Goal: Use online tool/utility: Utilize a website feature to perform a specific function

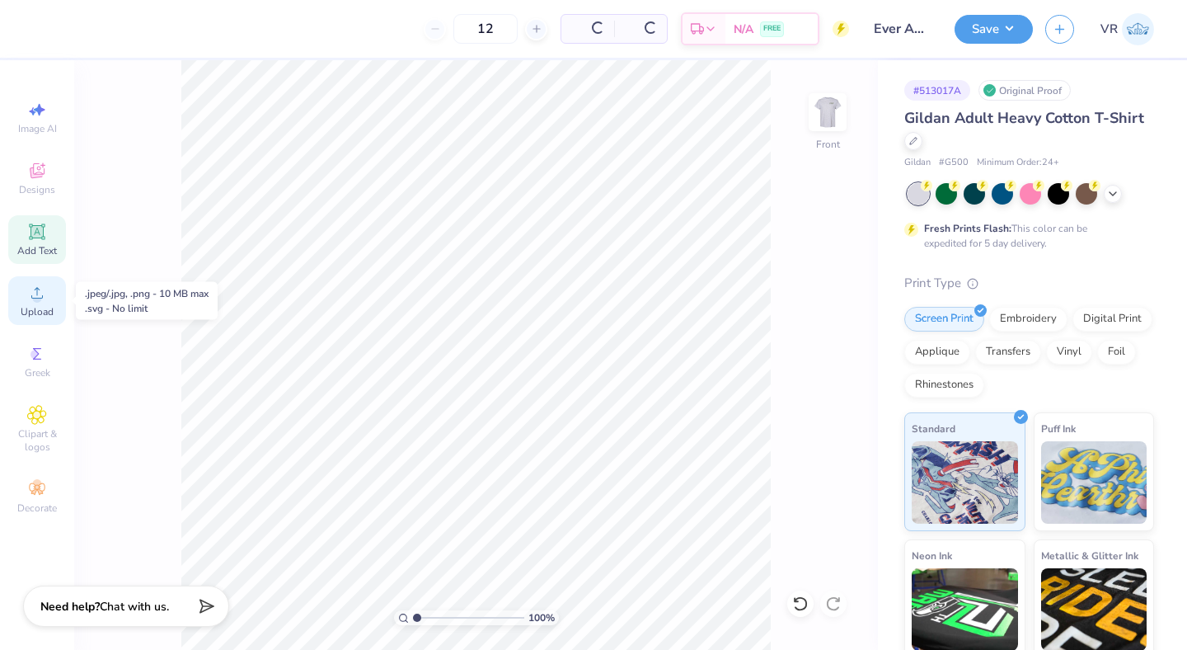
click at [33, 299] on circle at bounding box center [36, 298] width 9 height 9
click at [40, 305] on span "Upload" at bounding box center [37, 311] width 33 height 13
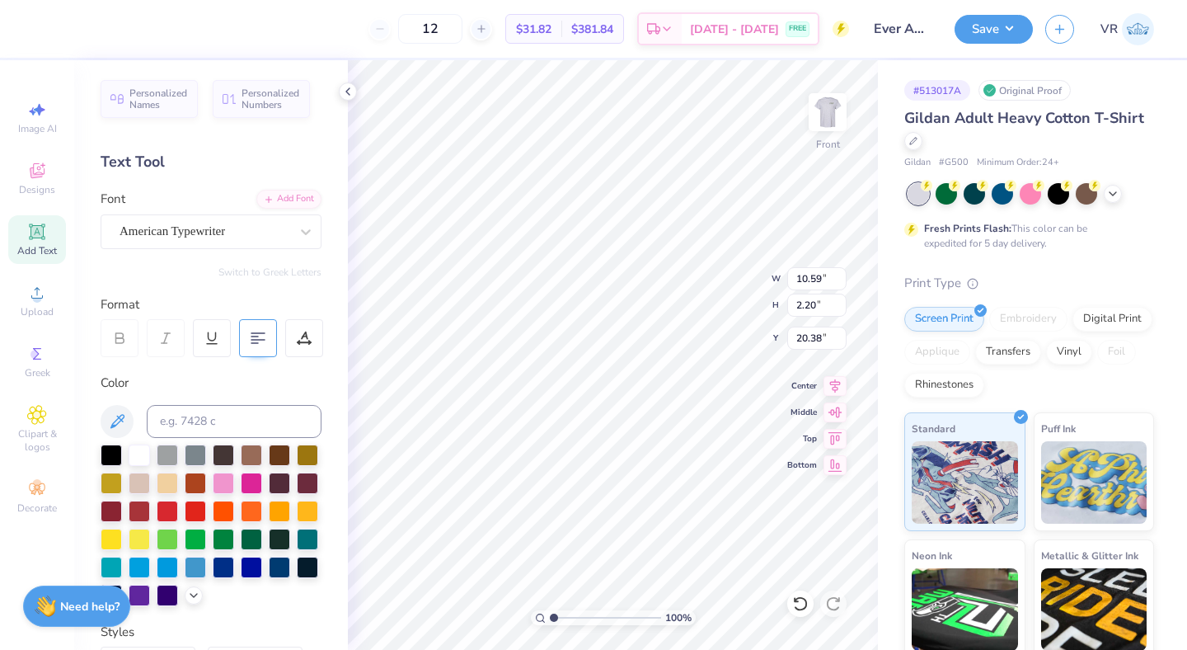
click at [251, 335] on icon at bounding box center [258, 338] width 15 height 15
type input "10.57"
type input "2.17"
type input "20.45"
click at [834, 384] on icon at bounding box center [835, 384] width 23 height 20
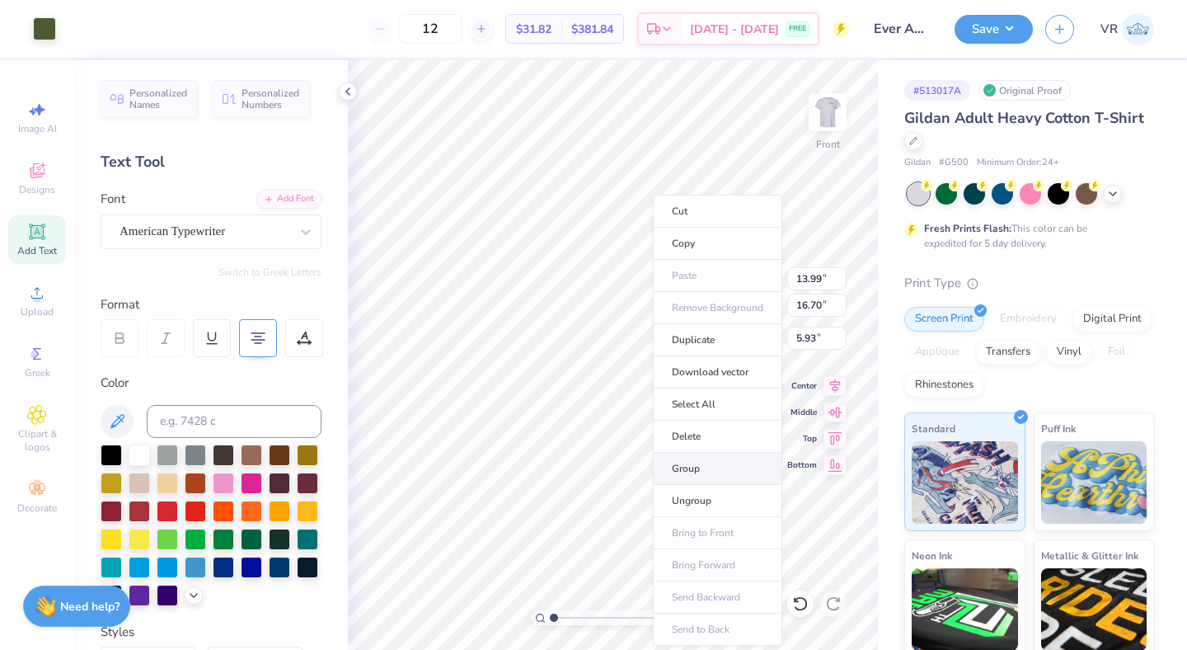
click at [698, 463] on li "Group" at bounding box center [717, 469] width 129 height 32
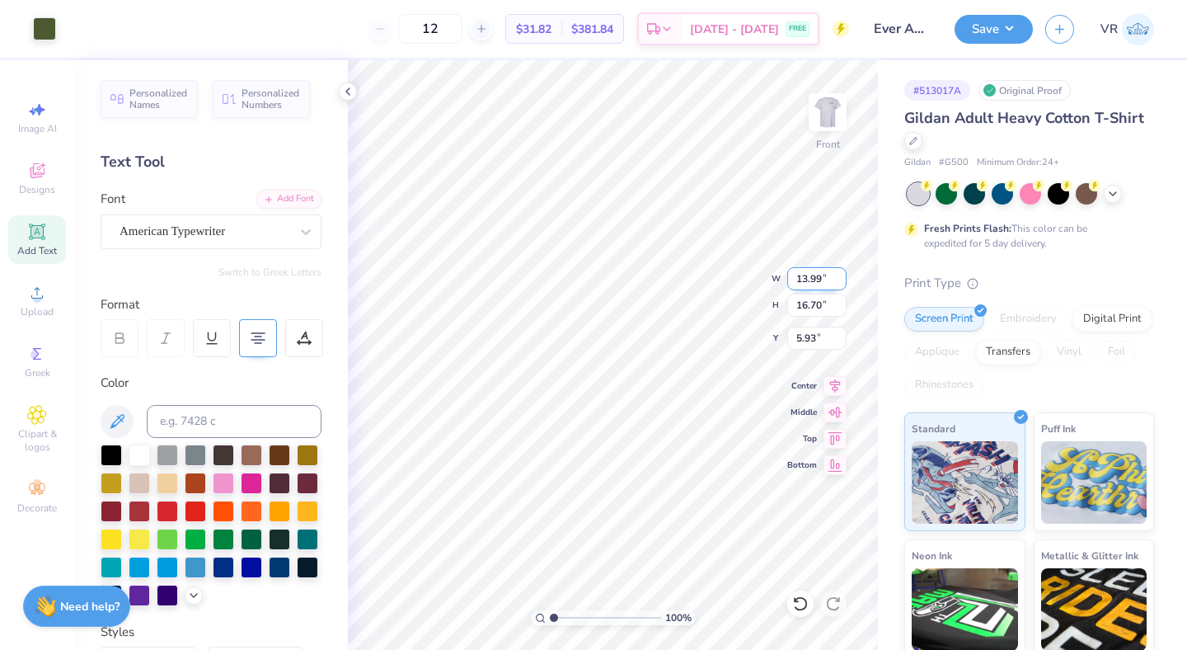
click at [804, 279] on input "13.99" at bounding box center [817, 278] width 59 height 23
type input "10.00"
type input "11.94"
click at [805, 336] on input "8.31" at bounding box center [817, 338] width 59 height 23
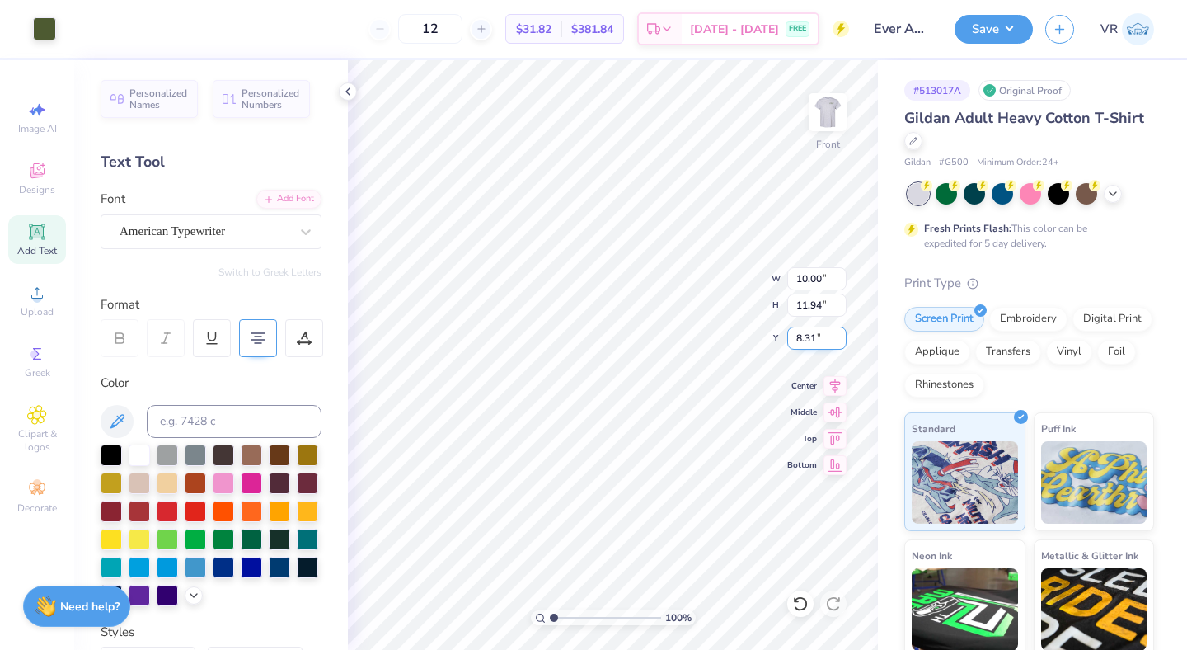
click at [805, 336] on input "8.31" at bounding box center [817, 338] width 59 height 23
type input "3.00"
click at [801, 280] on input "10.00" at bounding box center [817, 278] width 59 height 23
type input "12.00"
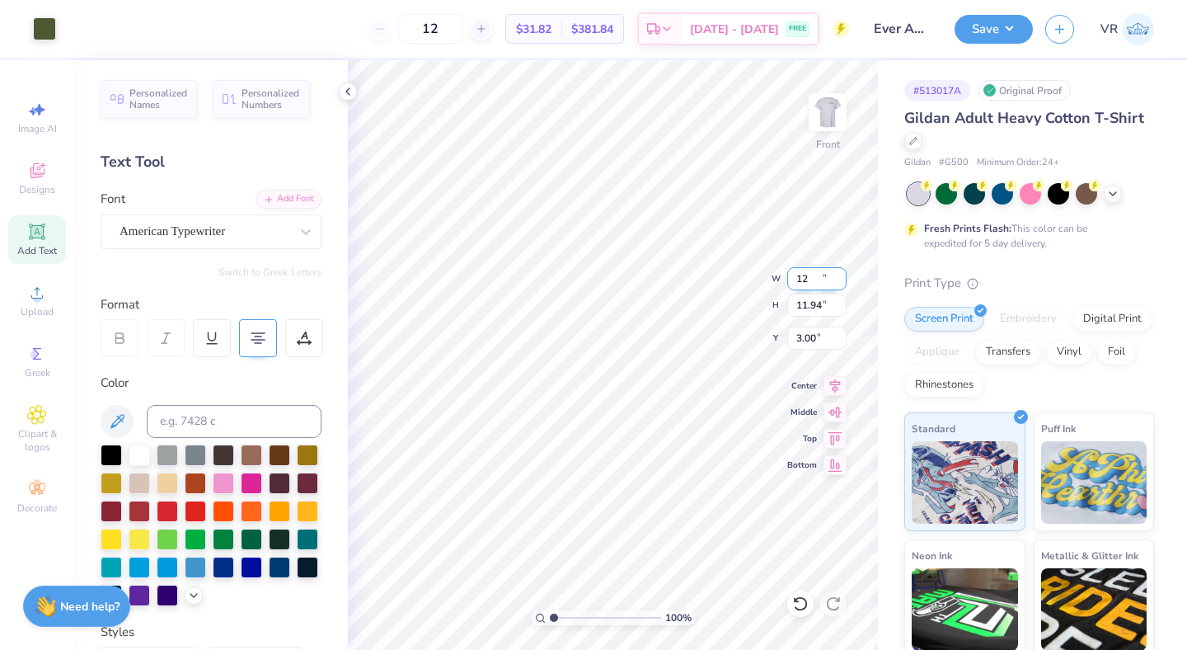
type input "14.33"
click at [812, 338] on input "1.81" at bounding box center [817, 338] width 59 height 23
type input "3.00"
